Goal: Check status

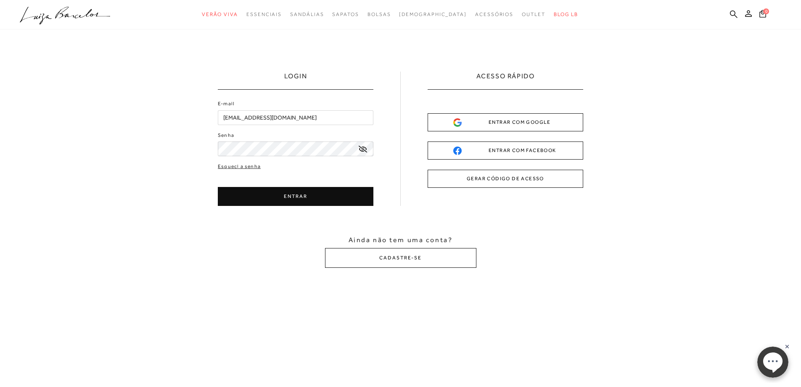
click at [295, 192] on button "ENTRAR" at bounding box center [296, 196] width 156 height 19
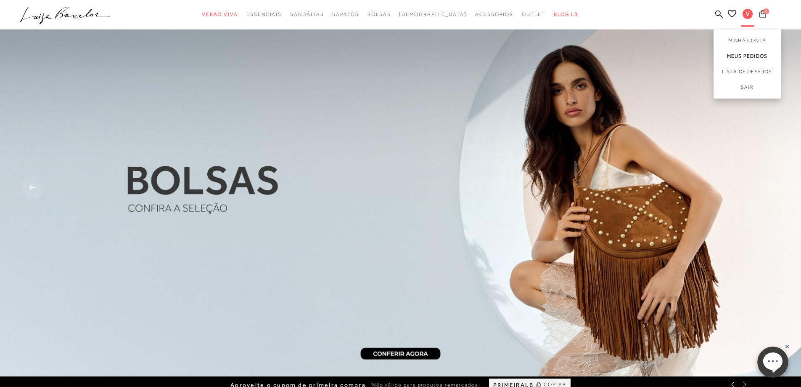
click at [753, 54] on link "Meus Pedidos" at bounding box center [747, 56] width 67 height 16
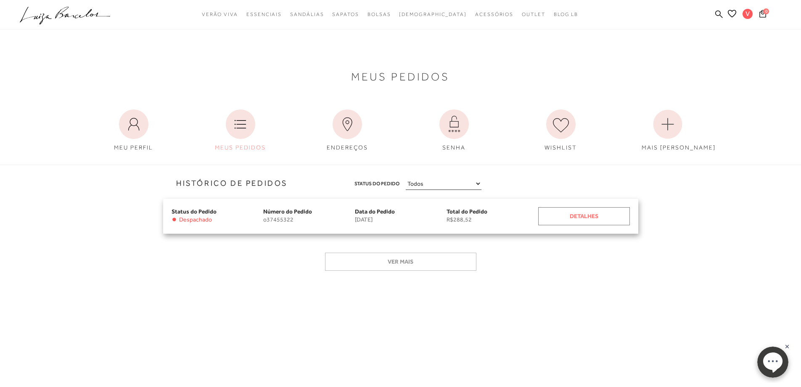
click at [554, 218] on div "Detalhes" at bounding box center [584, 216] width 92 height 18
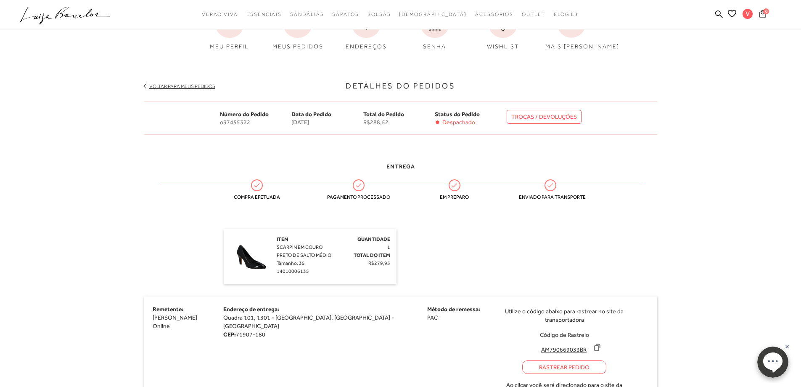
scroll to position [168, 0]
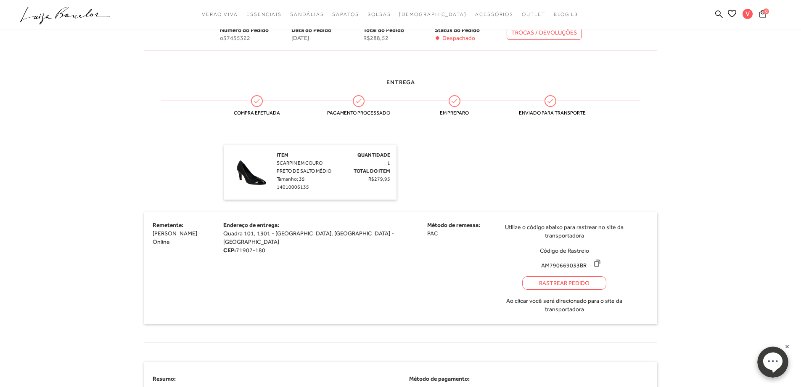
click at [522, 276] on div "Rastrear Pedido" at bounding box center [564, 282] width 84 height 13
click at [593, 259] on icon at bounding box center [597, 263] width 8 height 8
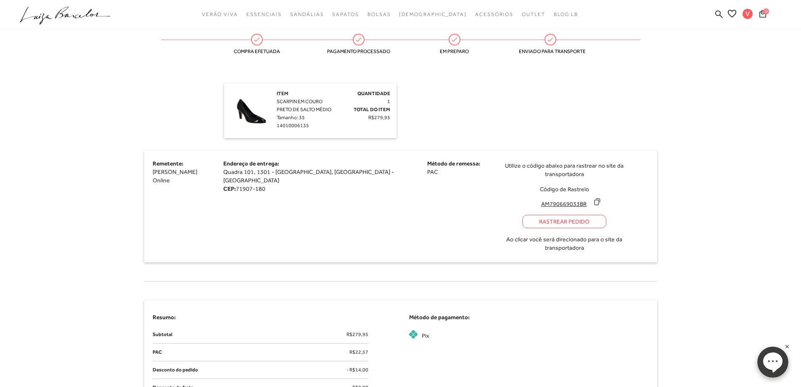
scroll to position [294, 0]
